Goal: Browse casually: Explore the website without a specific task or goal

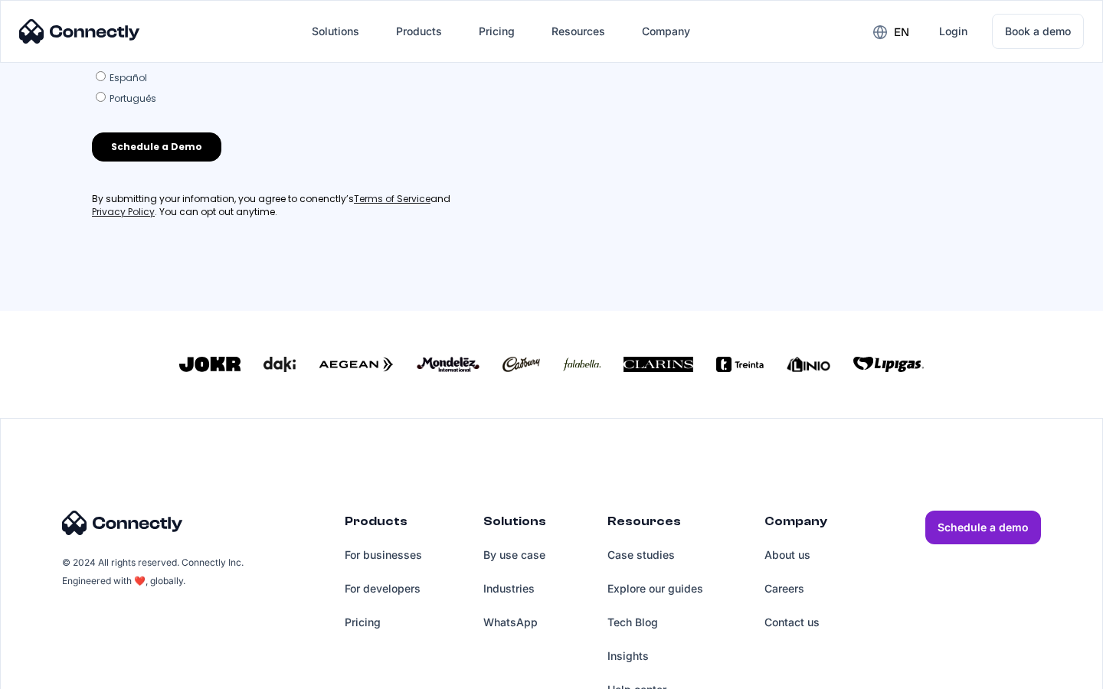
scroll to position [658, 0]
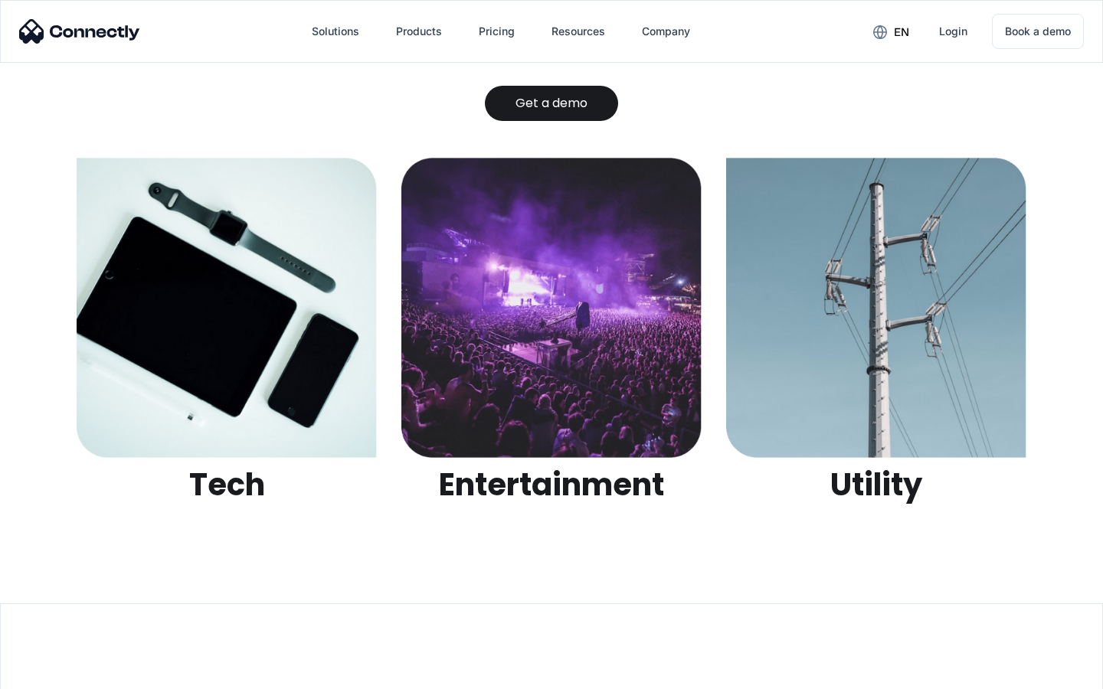
scroll to position [4832, 0]
